Goal: Task Accomplishment & Management: Use online tool/utility

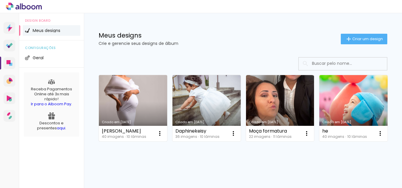
click at [137, 109] on link "Criado em 15/08/25" at bounding box center [133, 108] width 68 height 66
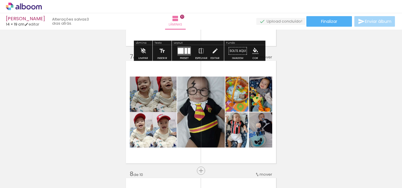
scroll to position [706, 0]
